Goal: Check status: Check status

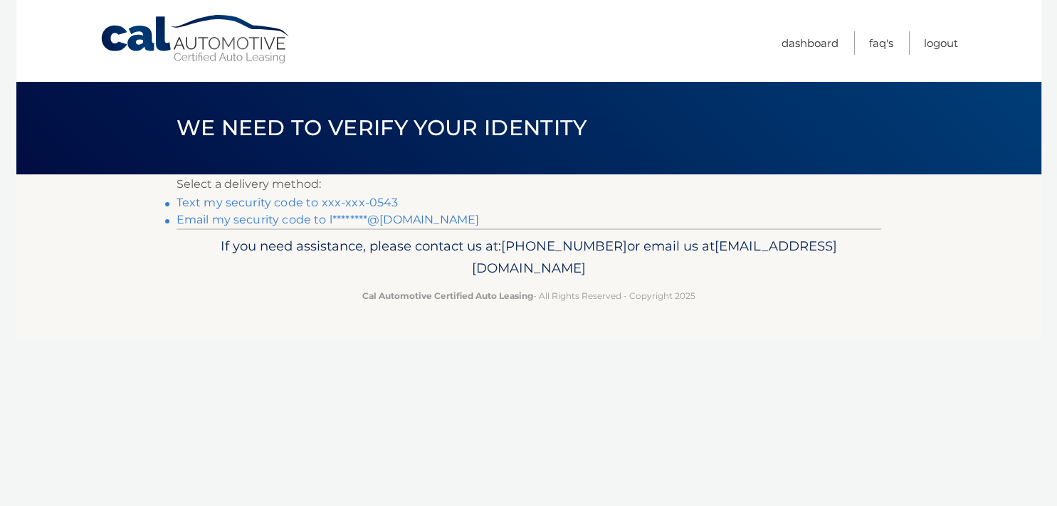
click at [258, 204] on link "Text my security code to xxx-xxx-0543" at bounding box center [288, 203] width 222 height 14
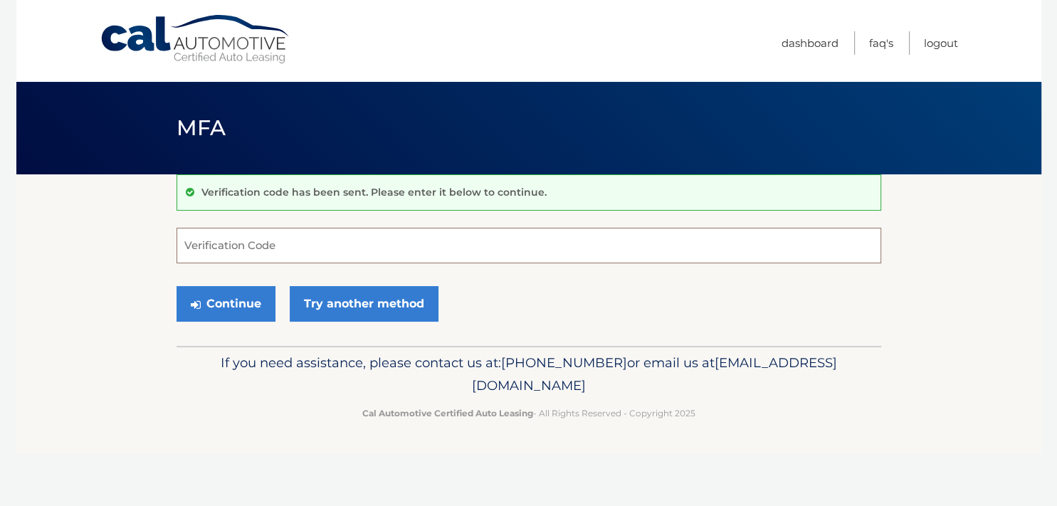
click at [275, 239] on input "Verification Code" at bounding box center [529, 246] width 705 height 36
type input "230617"
click at [177, 286] on button "Continue" at bounding box center [226, 304] width 99 height 36
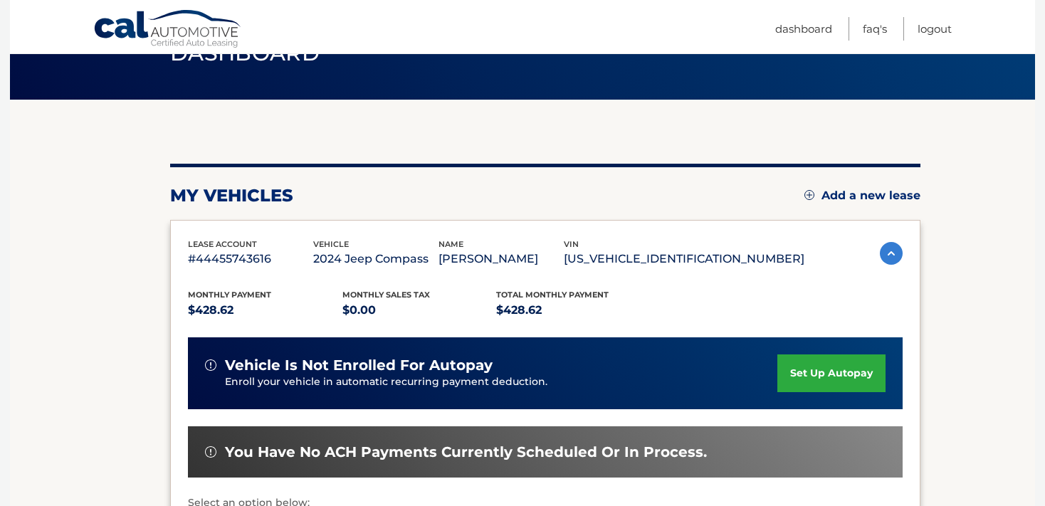
scroll to position [112, 0]
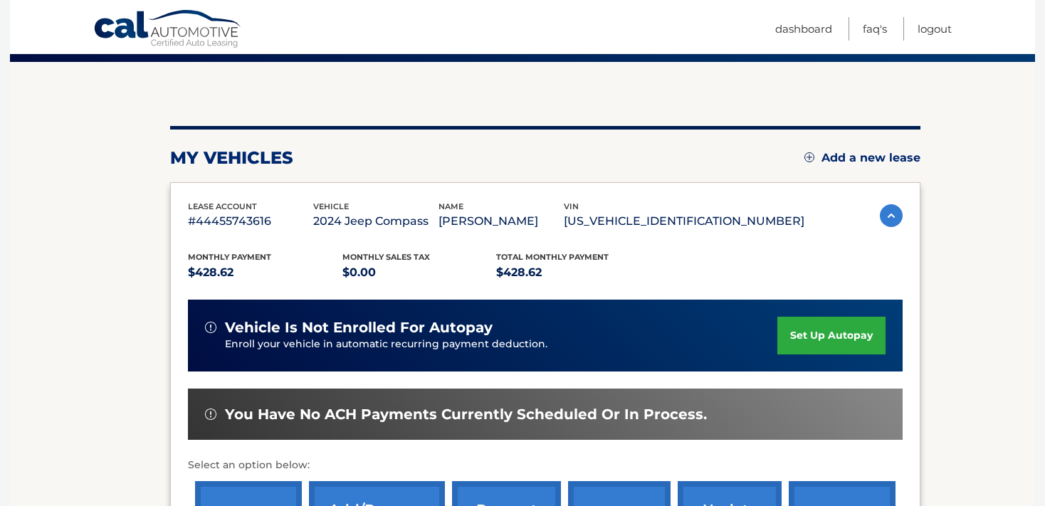
click at [1029, 494] on section "my vehicles Add a new lease lease account #44455743616 vehicle 2024 Jeep Compas…" at bounding box center [522, 352] width 1025 height 580
click at [880, 209] on img at bounding box center [891, 215] width 23 height 23
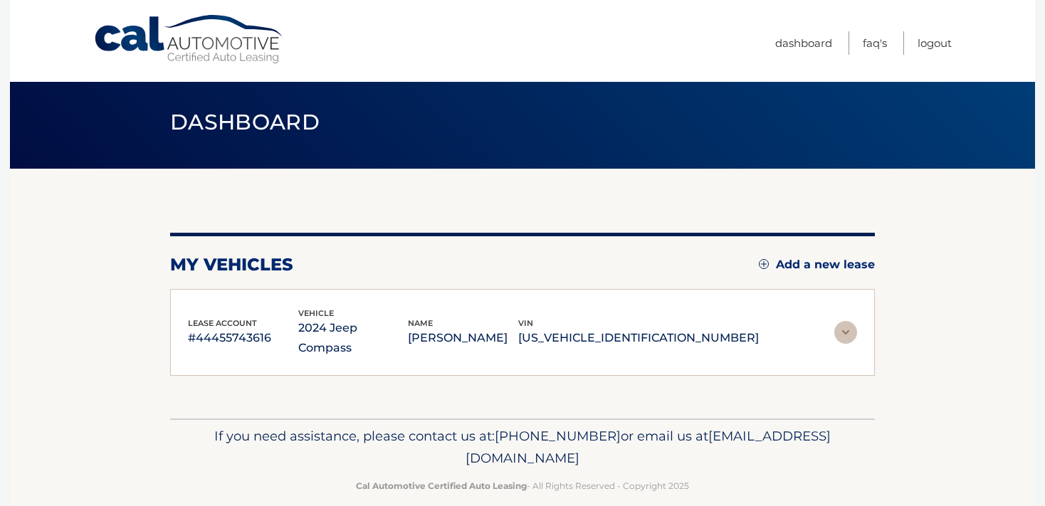
scroll to position [5, 0]
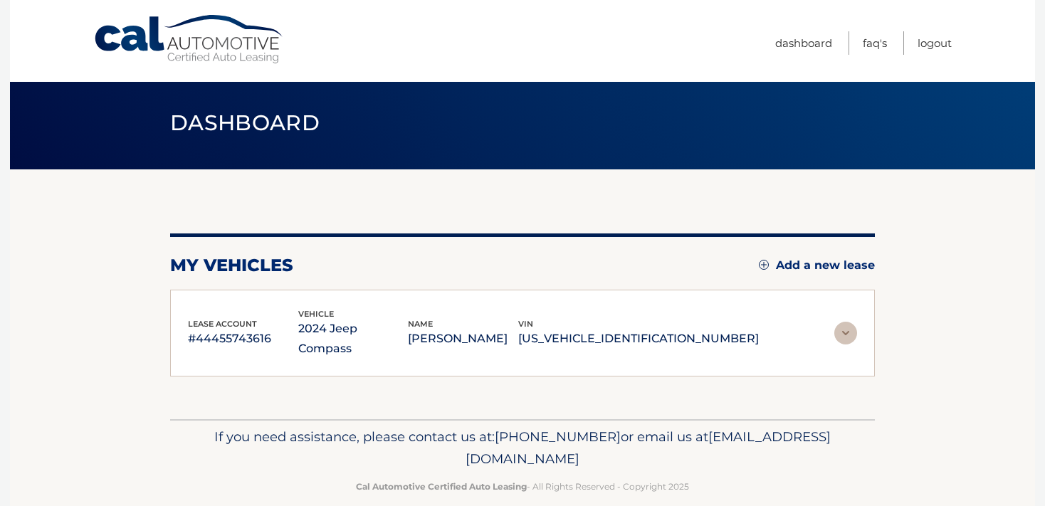
click at [851, 322] on img at bounding box center [845, 333] width 23 height 23
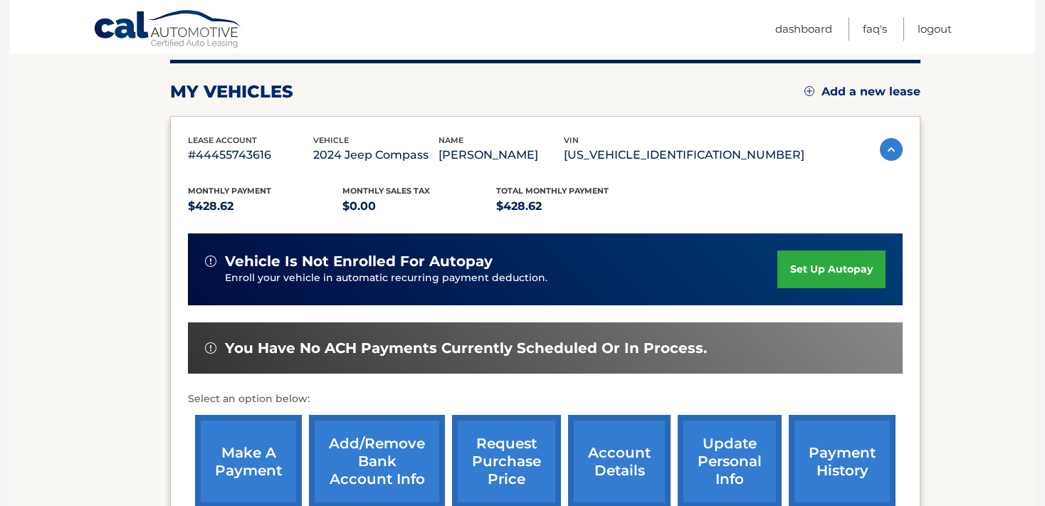
scroll to position [373, 0]
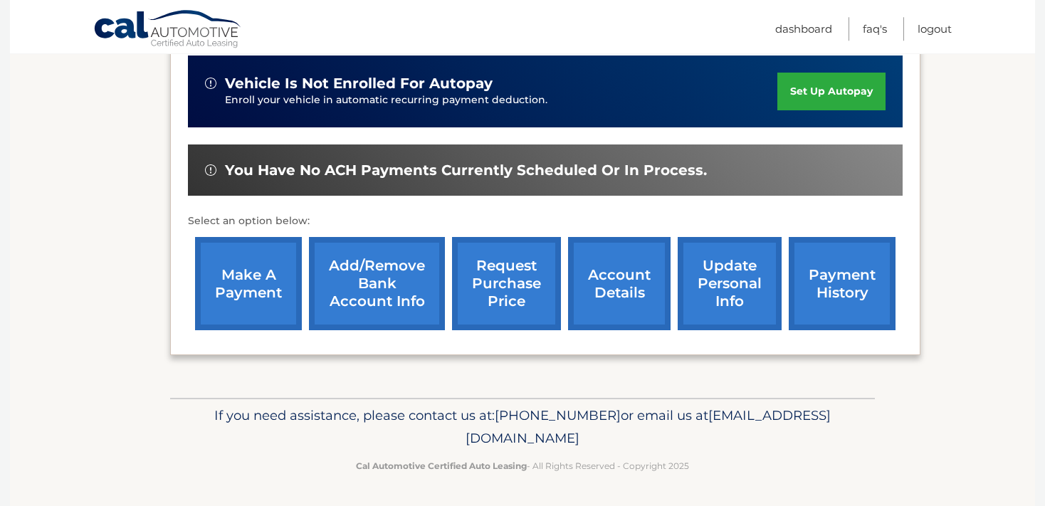
click at [793, 287] on link "payment history" at bounding box center [842, 283] width 107 height 93
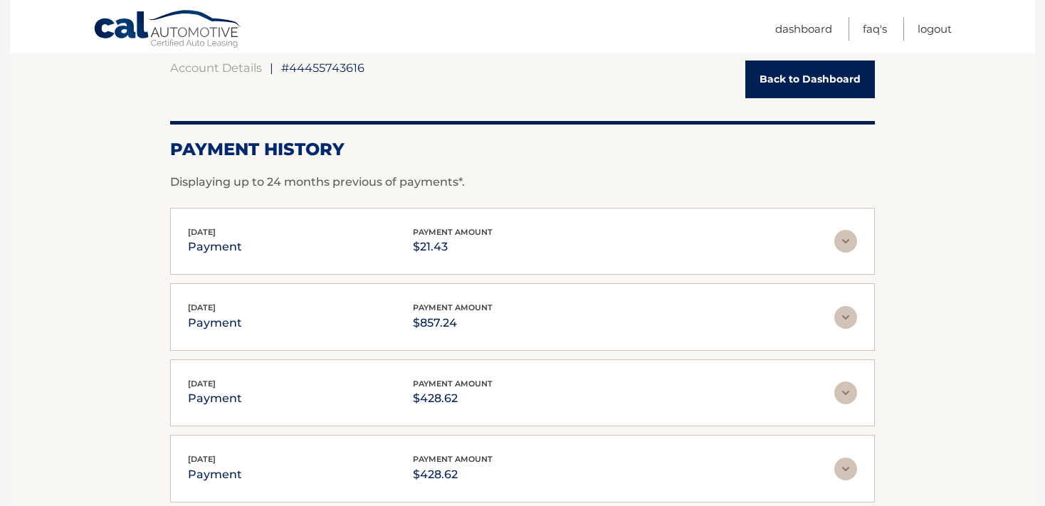
scroll to position [210, 0]
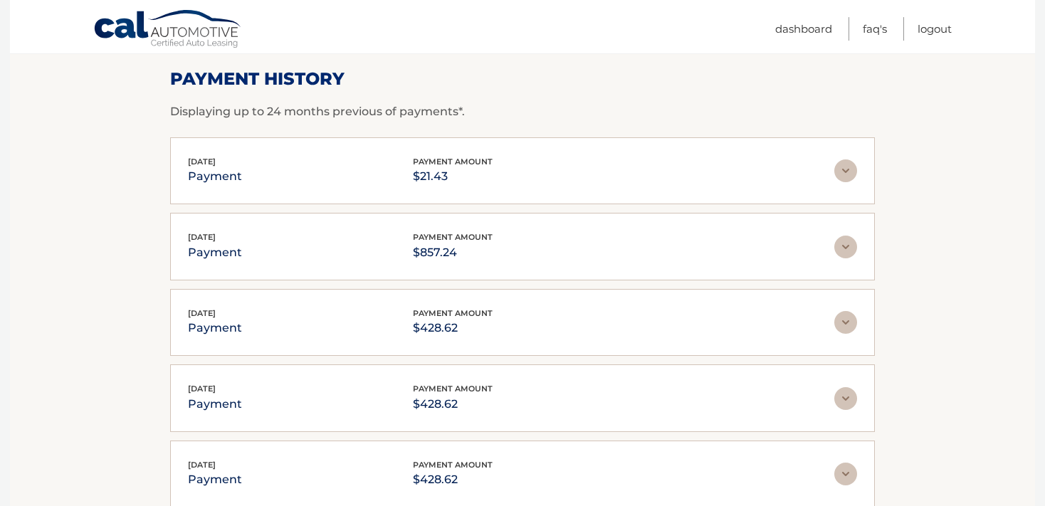
click at [847, 169] on img at bounding box center [845, 170] width 23 height 23
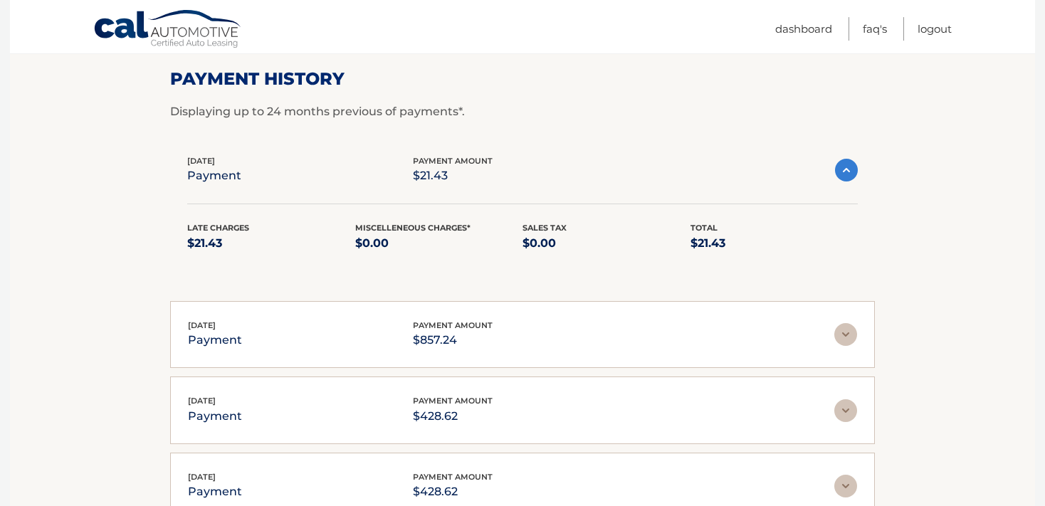
click at [846, 332] on img at bounding box center [845, 334] width 23 height 23
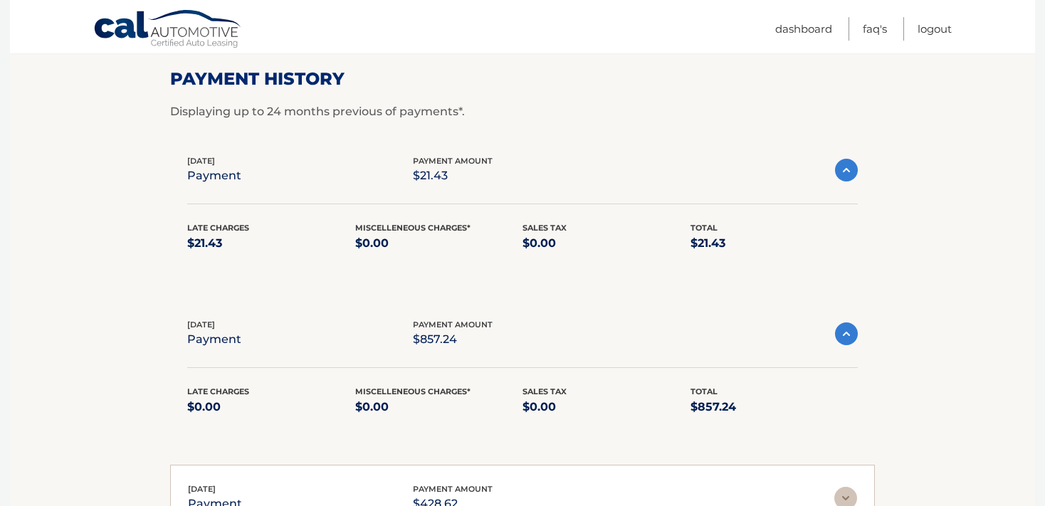
click at [844, 495] on img at bounding box center [845, 498] width 23 height 23
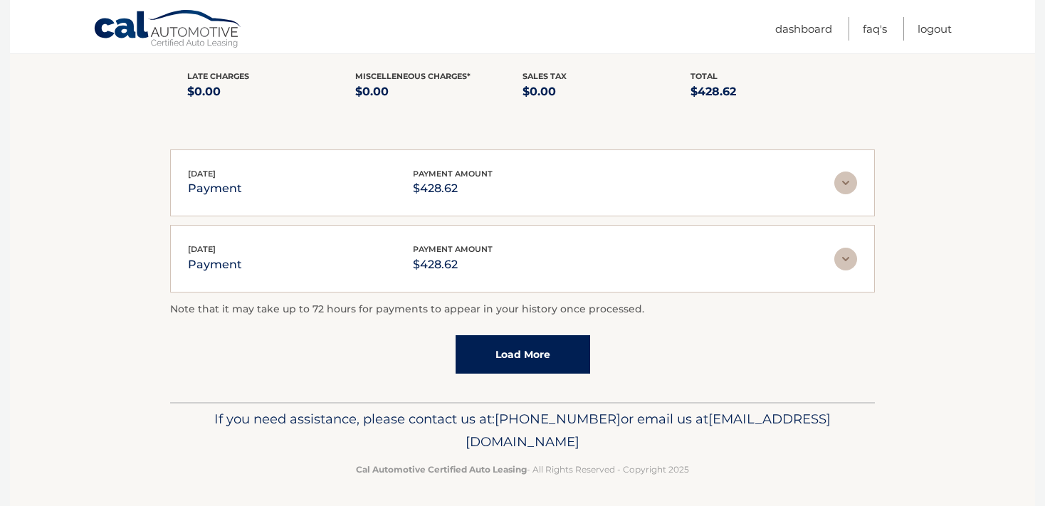
scroll to position [0, 0]
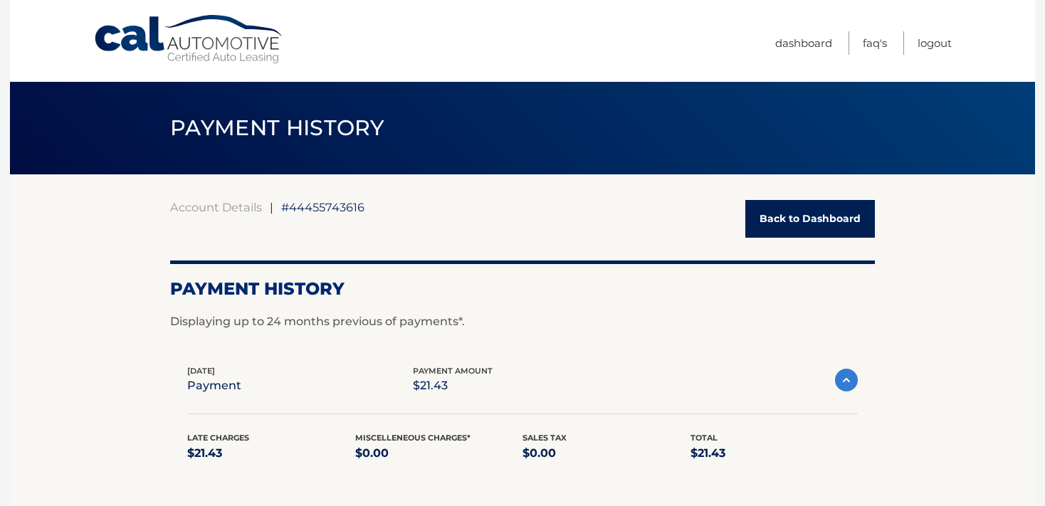
click at [774, 224] on link "Back to Dashboard" at bounding box center [810, 219] width 130 height 38
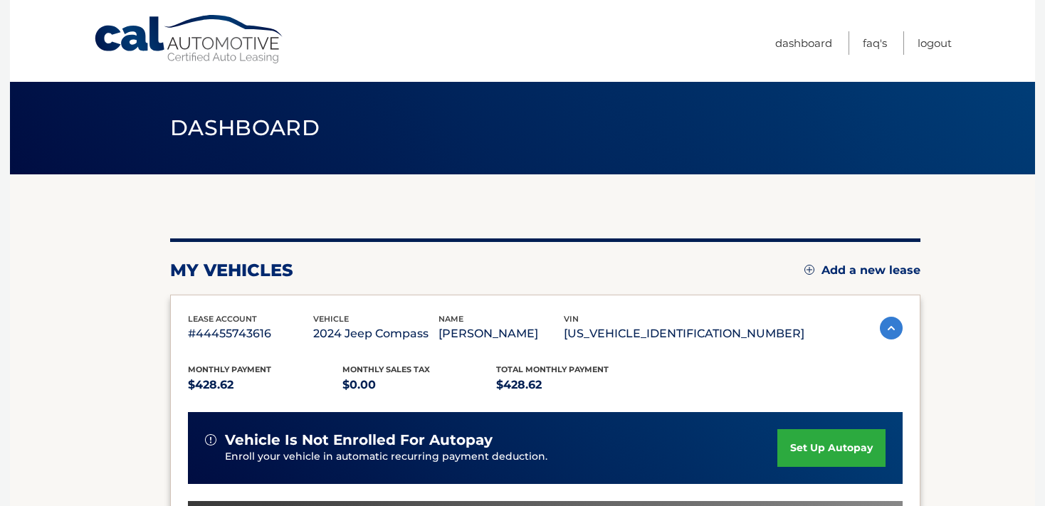
scroll to position [390, 0]
